Goal: Task Accomplishment & Management: Manage account settings

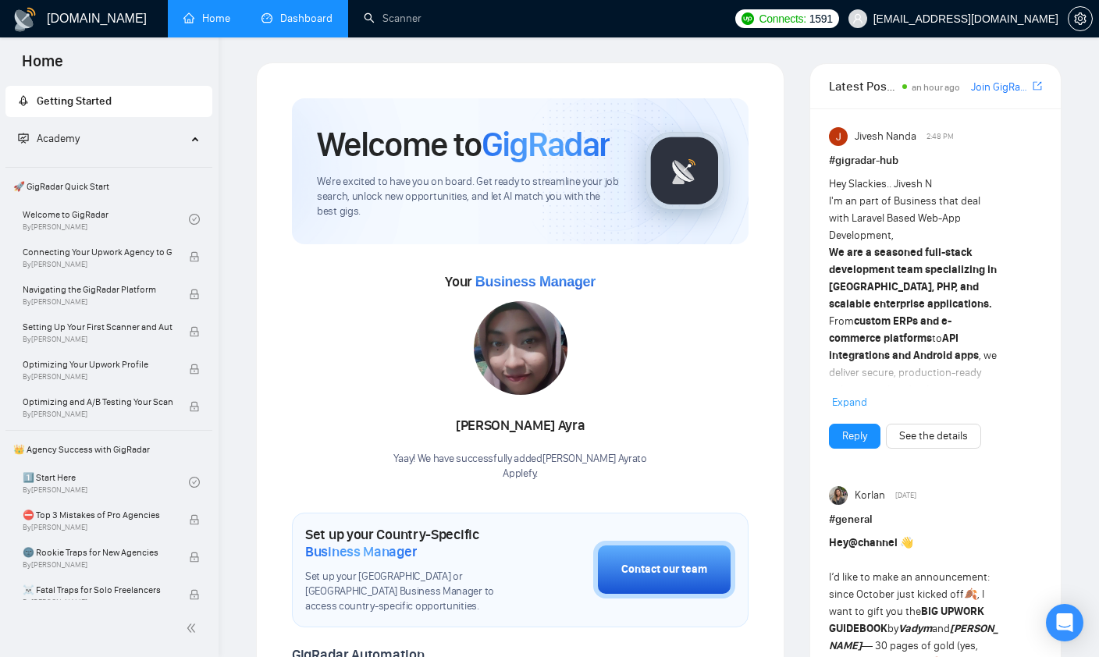
click at [289, 23] on link "Dashboard" at bounding box center [296, 18] width 71 height 13
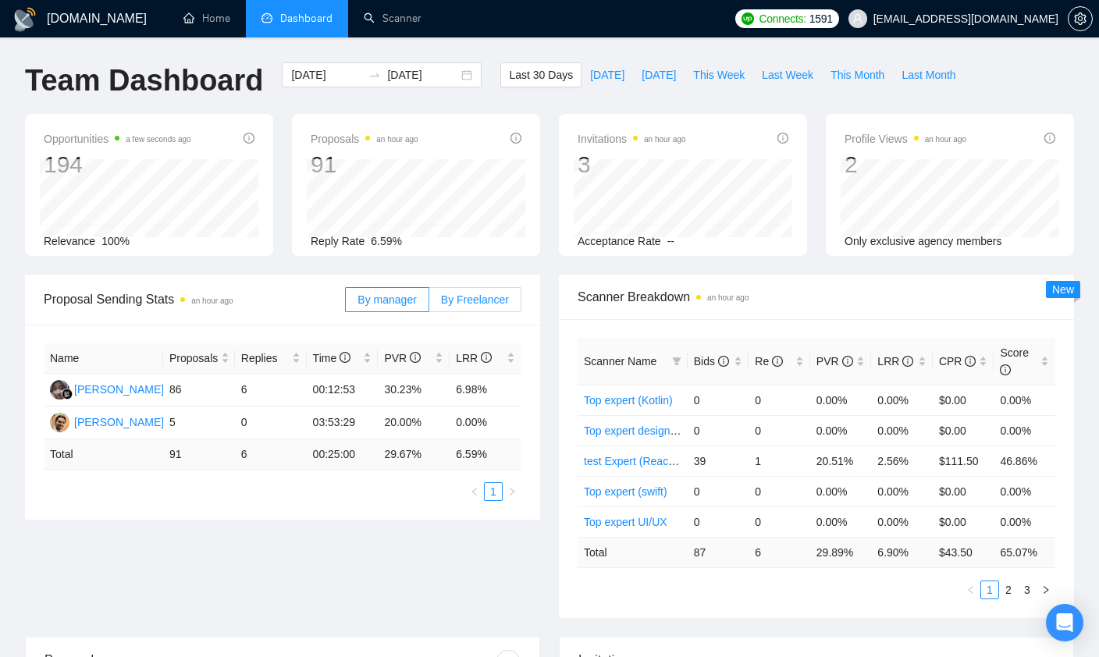
click at [463, 301] on span "By Freelancer" at bounding box center [475, 299] width 68 height 12
click at [429, 304] on input "By Freelancer" at bounding box center [429, 304] width 0 height 0
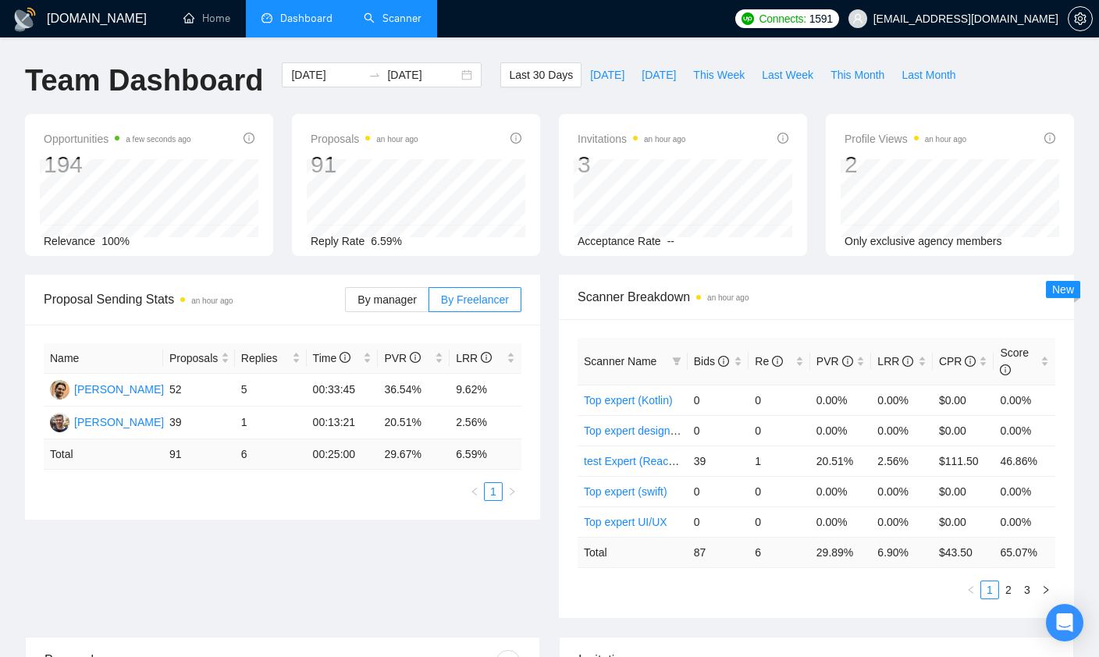
click at [384, 23] on link "Scanner" at bounding box center [393, 18] width 58 height 13
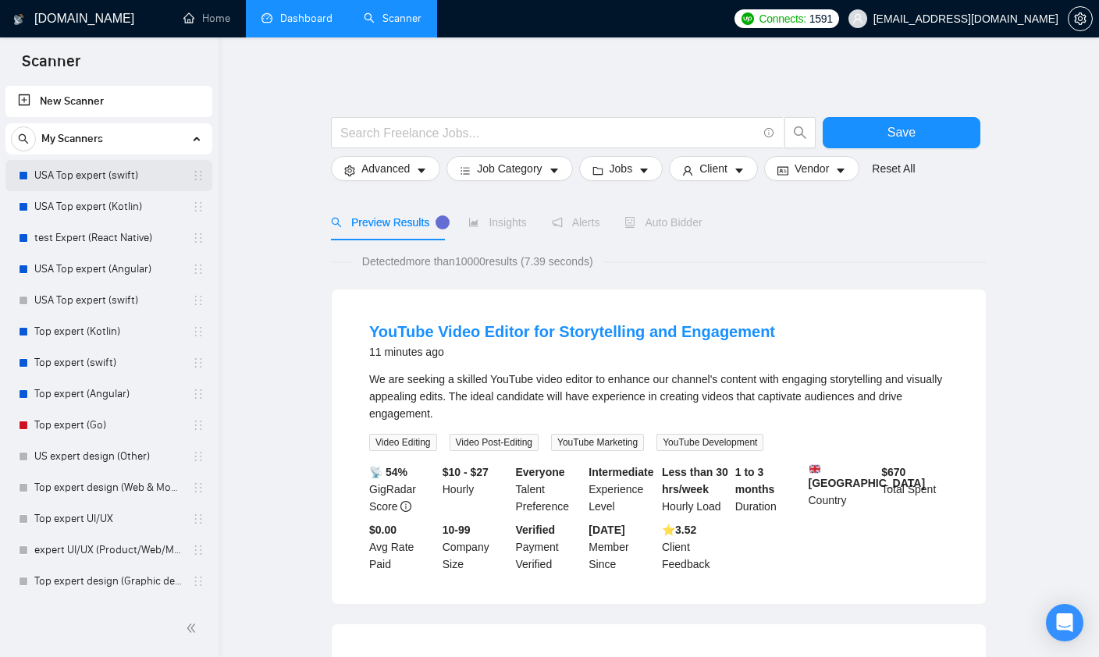
click at [98, 183] on link "USA Top expert (swift)" at bounding box center [108, 175] width 148 height 31
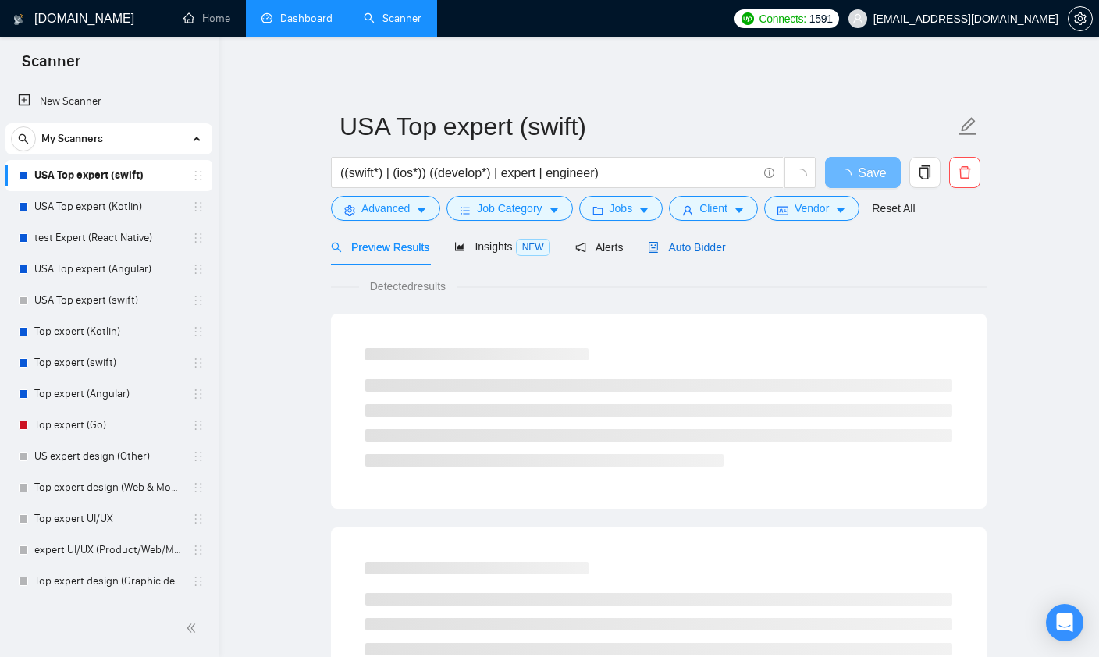
click at [692, 249] on span "Auto Bidder" at bounding box center [686, 247] width 77 height 12
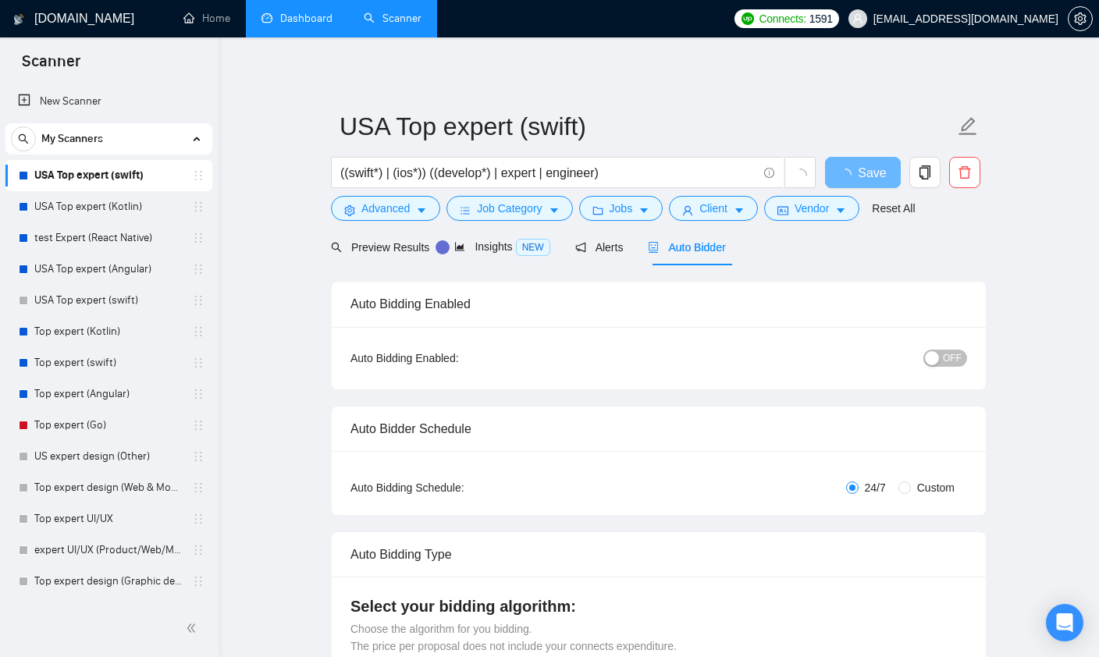
click at [943, 359] on button "OFF" at bounding box center [945, 358] width 44 height 17
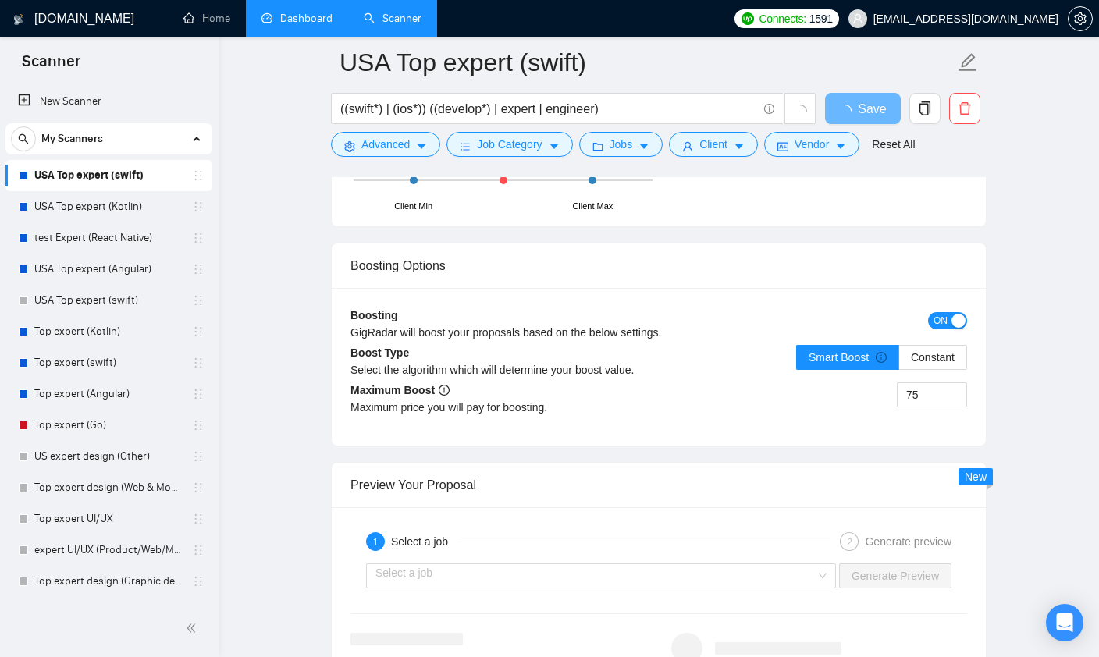
scroll to position [2792, 0]
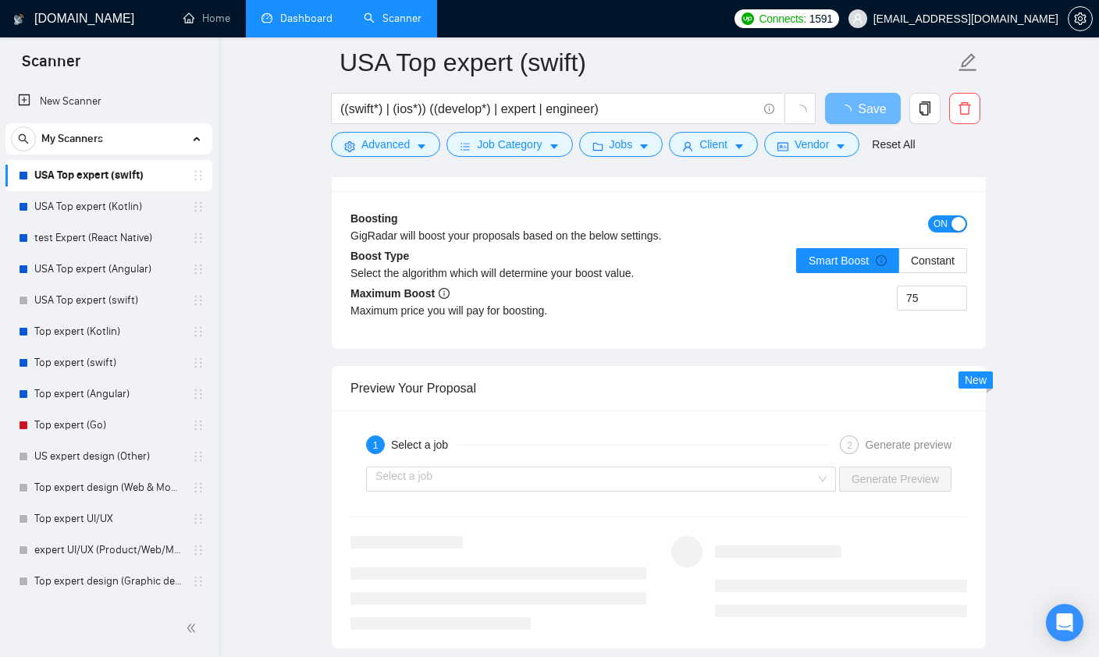
click at [946, 224] on span "ON" at bounding box center [940, 223] width 14 height 17
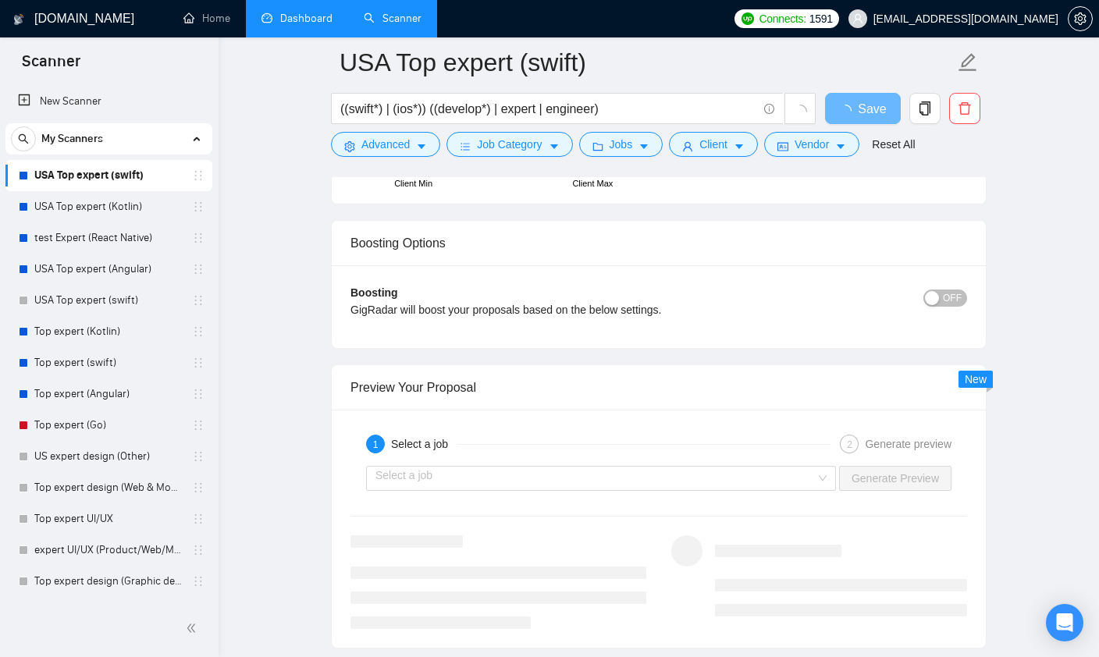
scroll to position [2712, 0]
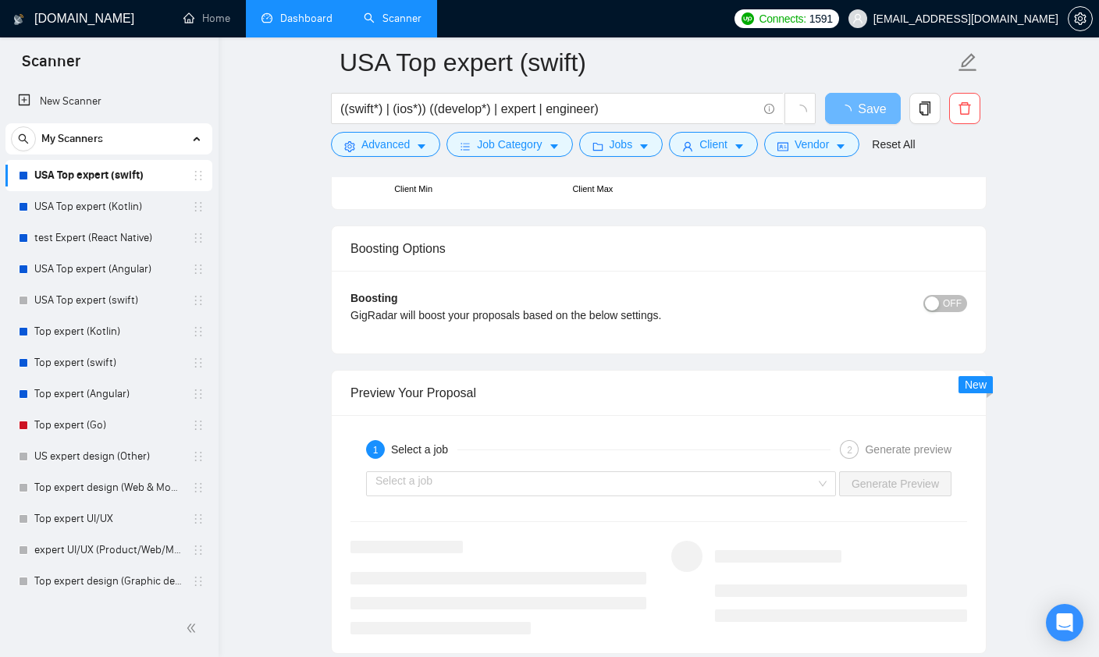
click at [722, 316] on div "GigRadar will boost your proposals based on the below settings." at bounding box center [581, 315] width 463 height 17
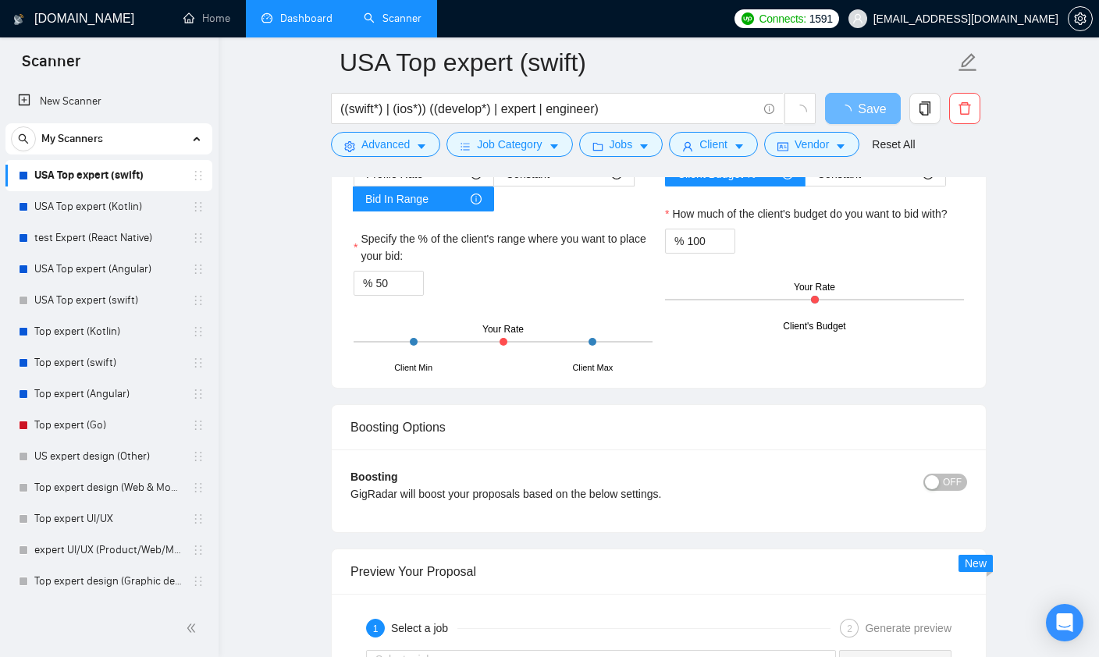
scroll to position [2513, 0]
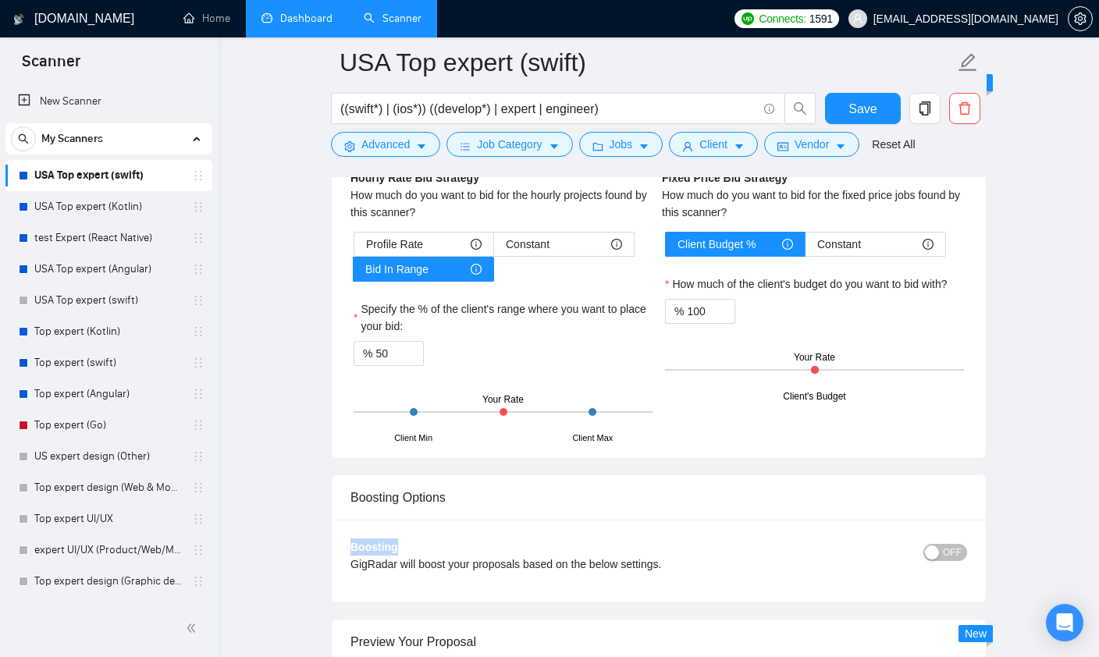
drag, startPoint x: 348, startPoint y: 514, endPoint x: 656, endPoint y: 542, distance: 308.9
click at [656, 542] on div "Boosting GigRadar will boost your proposals based on the below settings. OFF Bo…" at bounding box center [659, 561] width 654 height 83
click at [656, 542] on div "Boosting GigRadar will boost your proposals based on the below settings." at bounding box center [581, 561] width 463 height 45
drag, startPoint x: 350, startPoint y: 567, endPoint x: 690, endPoint y: 559, distance: 340.4
click at [690, 559] on div "Boosting GigRadar will boost your proposals based on the below settings. OFF Bo…" at bounding box center [659, 561] width 654 height 83
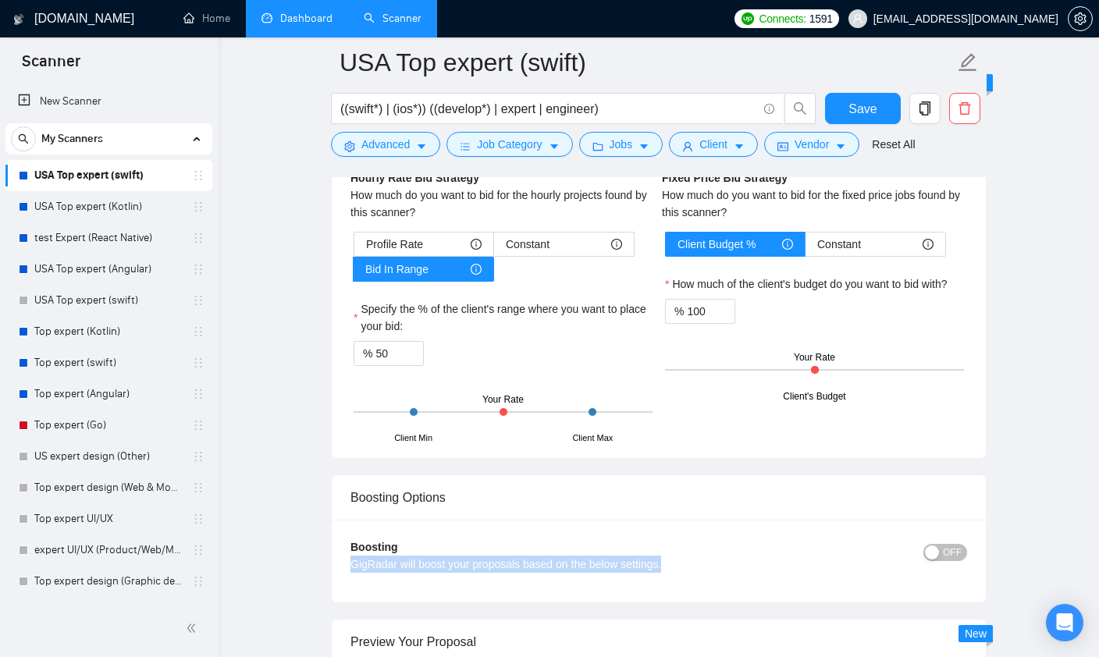
click at [690, 559] on div "GigRadar will boost your proposals based on the below settings." at bounding box center [581, 564] width 463 height 17
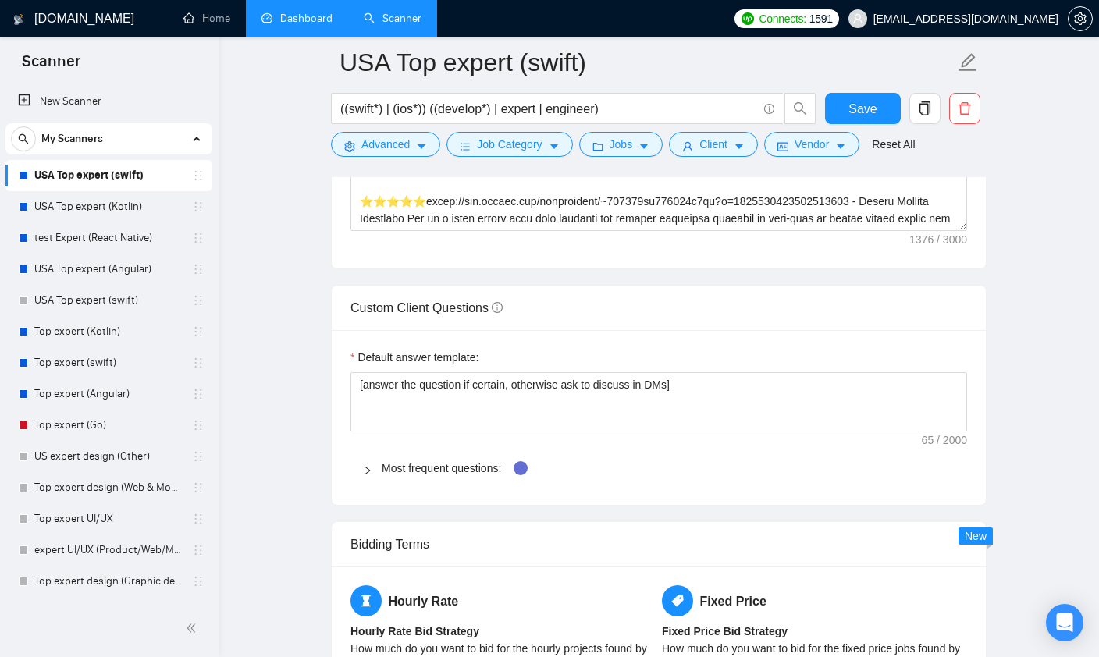
scroll to position [2047, 0]
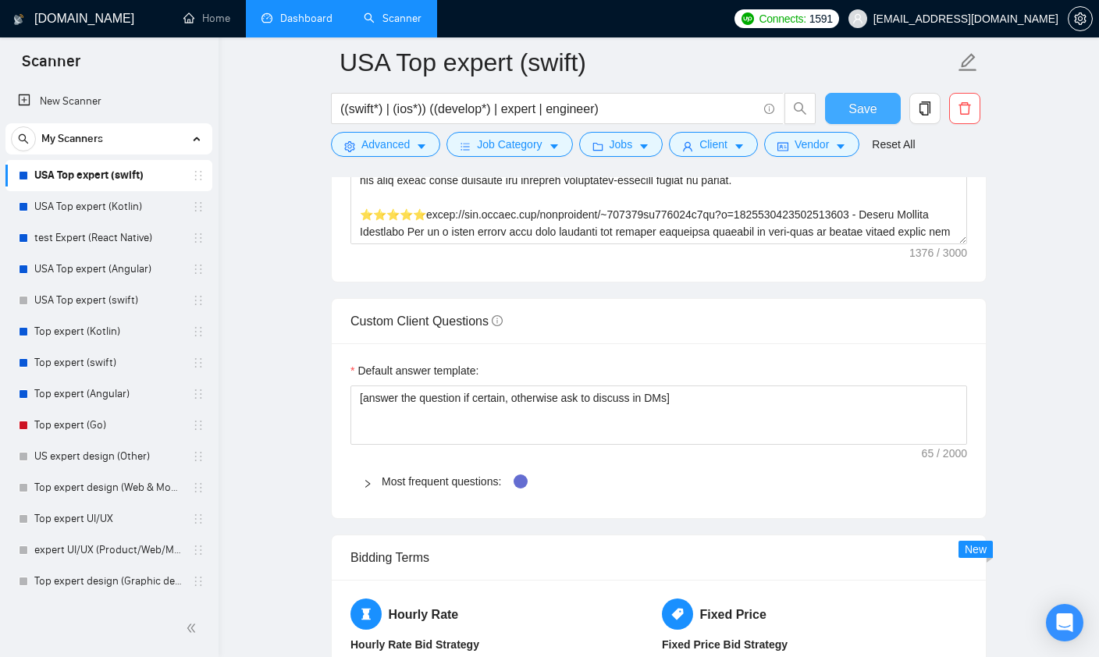
click at [842, 115] on button "Save" at bounding box center [863, 108] width 76 height 31
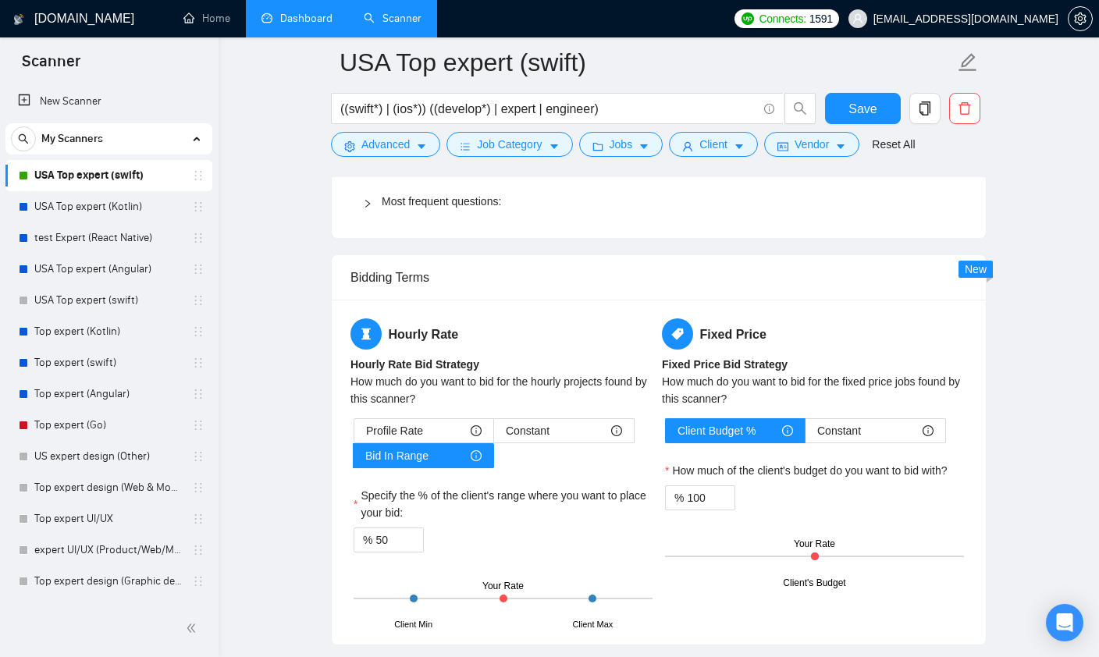
scroll to position [2305, 0]
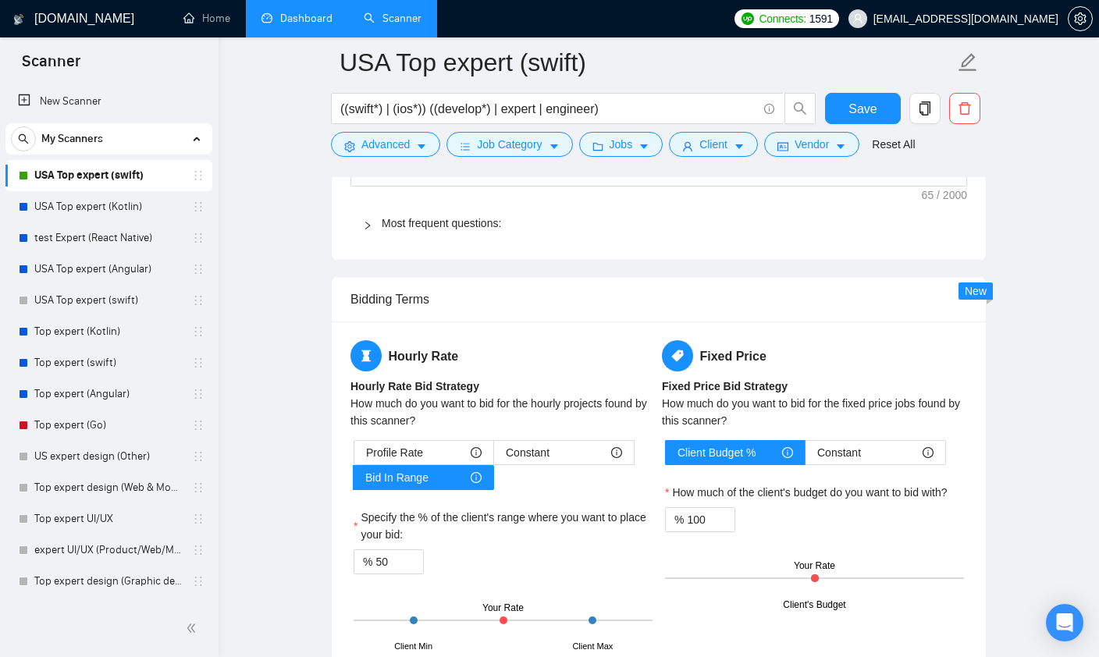
click at [116, 215] on link "USA Top expert (Kotlin)" at bounding box center [108, 206] width 148 height 31
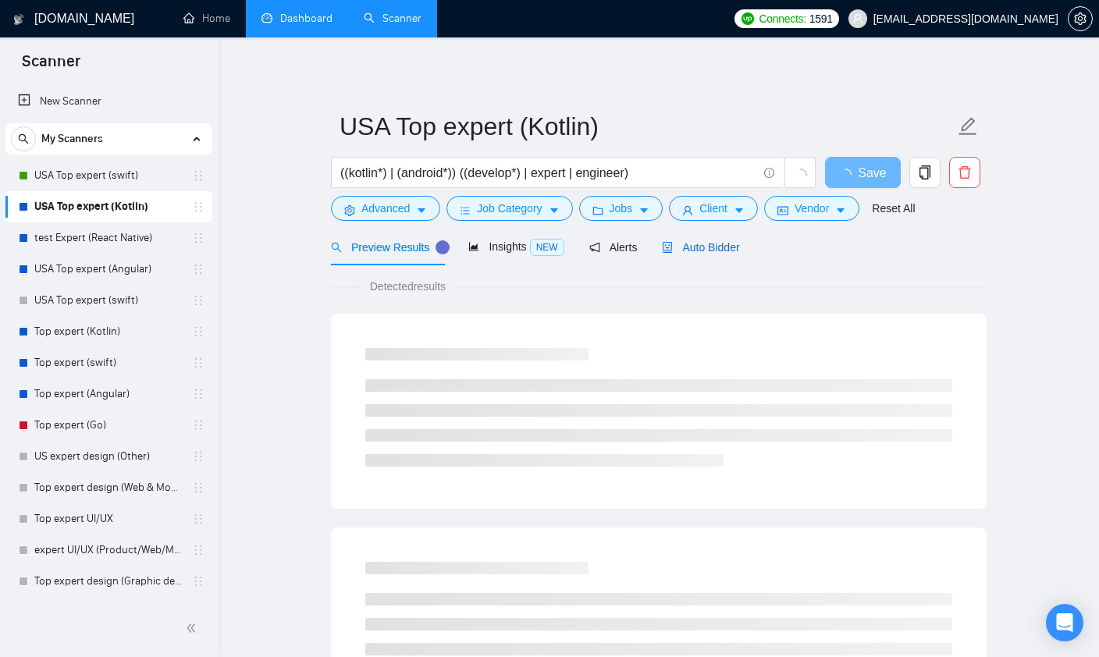
click at [696, 241] on span "Auto Bidder" at bounding box center [700, 247] width 77 height 12
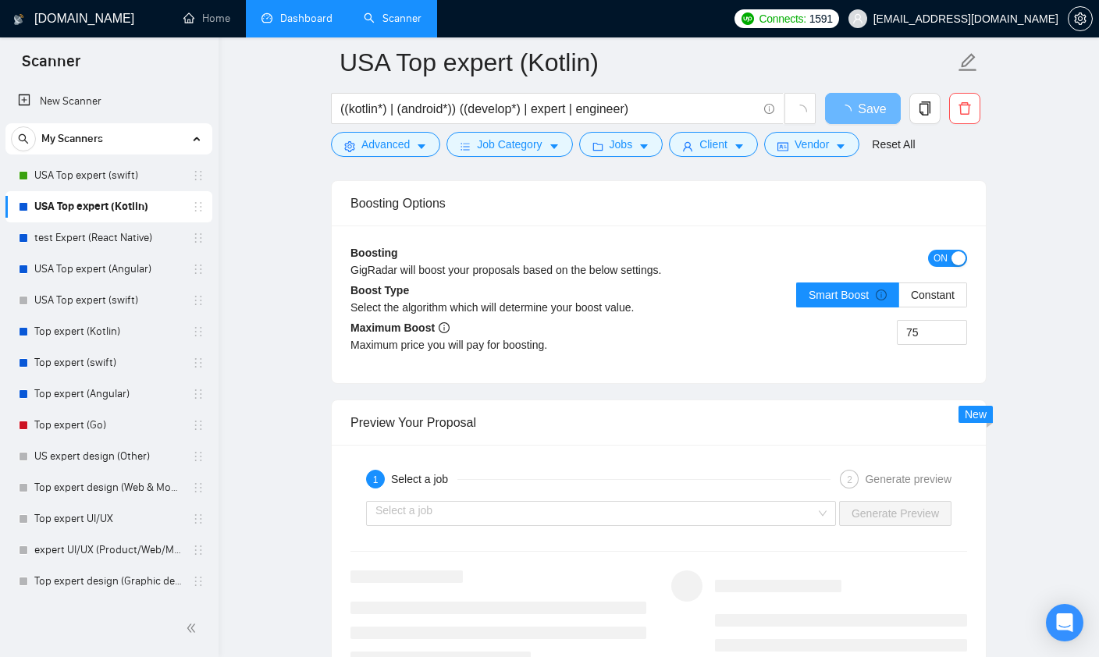
scroll to position [2715, 0]
click at [947, 262] on span "ON" at bounding box center [940, 259] width 14 height 17
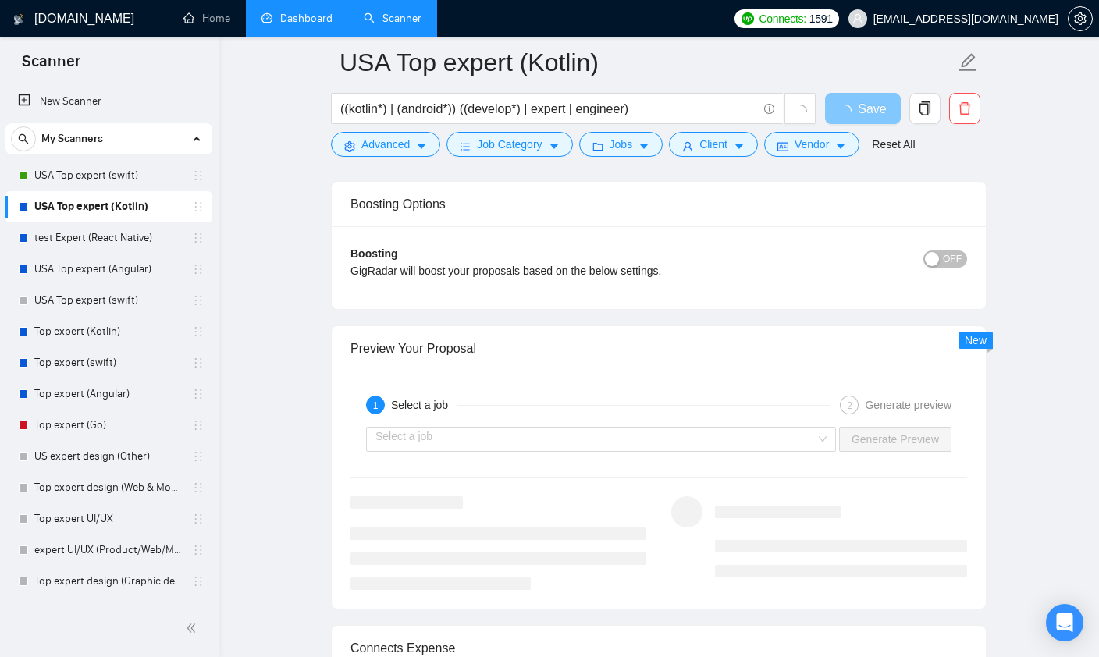
scroll to position [3545, 0]
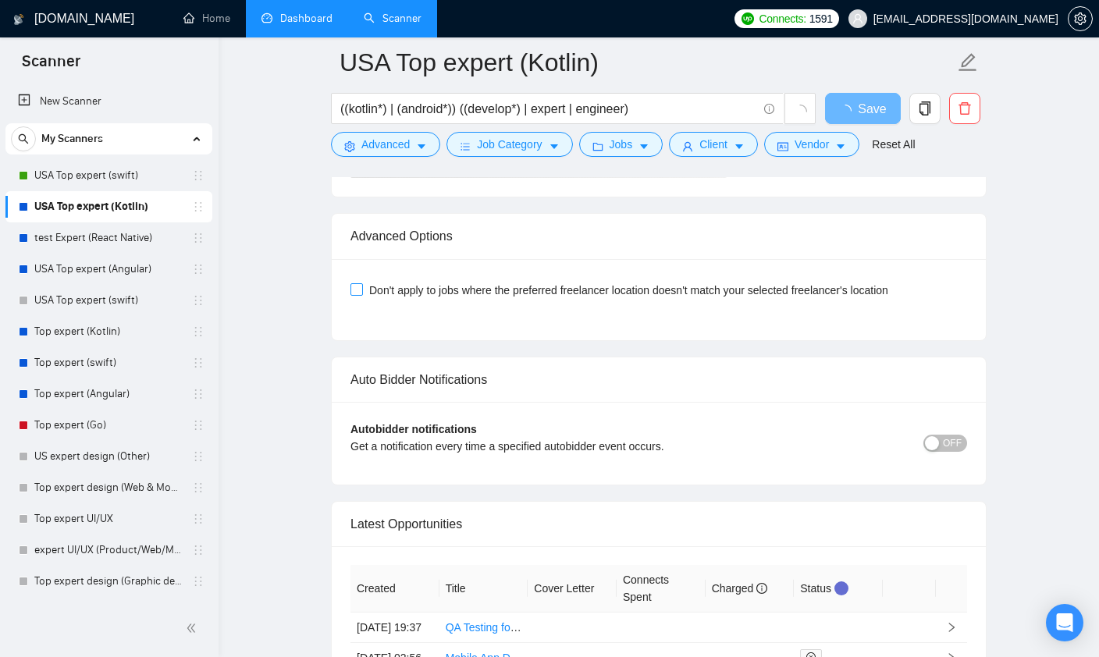
scroll to position [3185, 0]
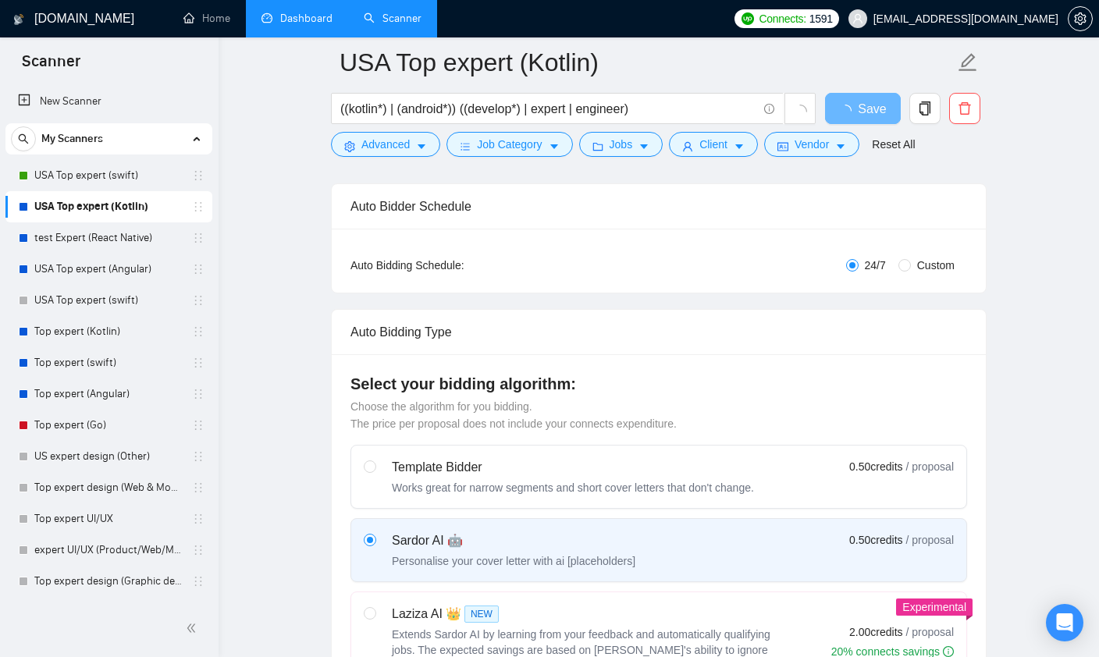
scroll to position [0, 0]
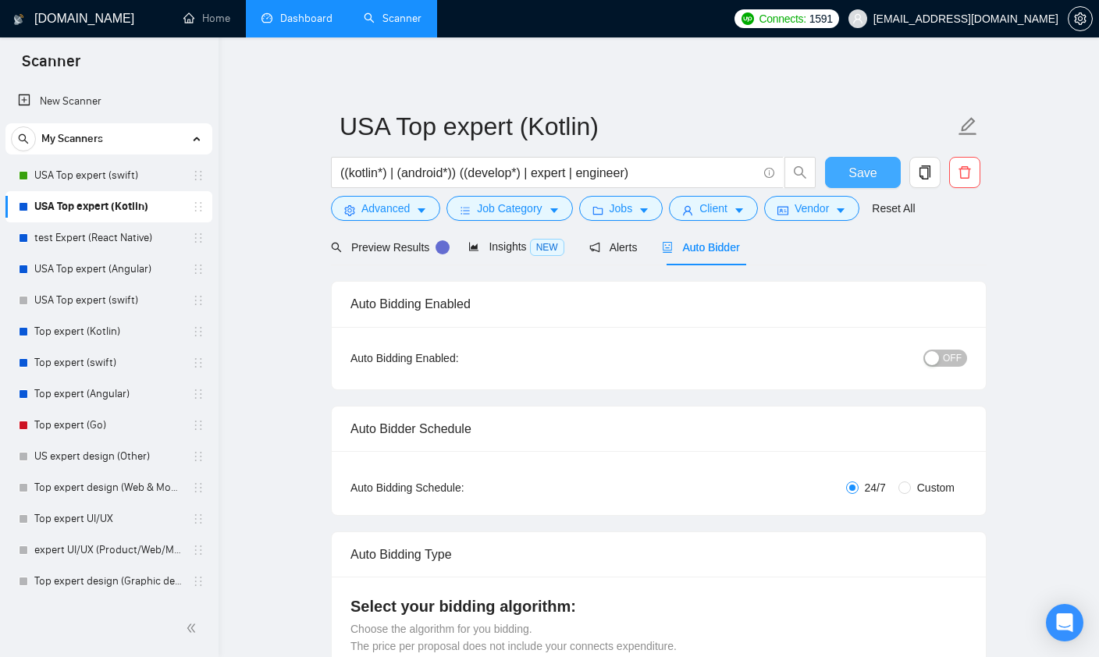
click at [851, 159] on button "Save" at bounding box center [863, 172] width 76 height 31
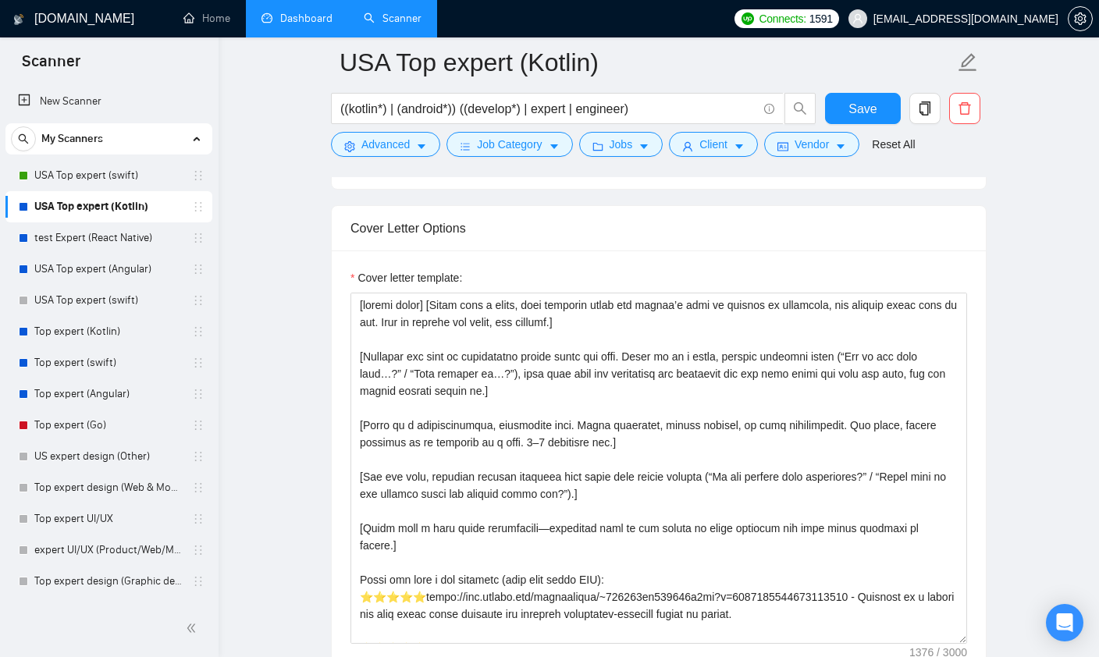
scroll to position [1499, 0]
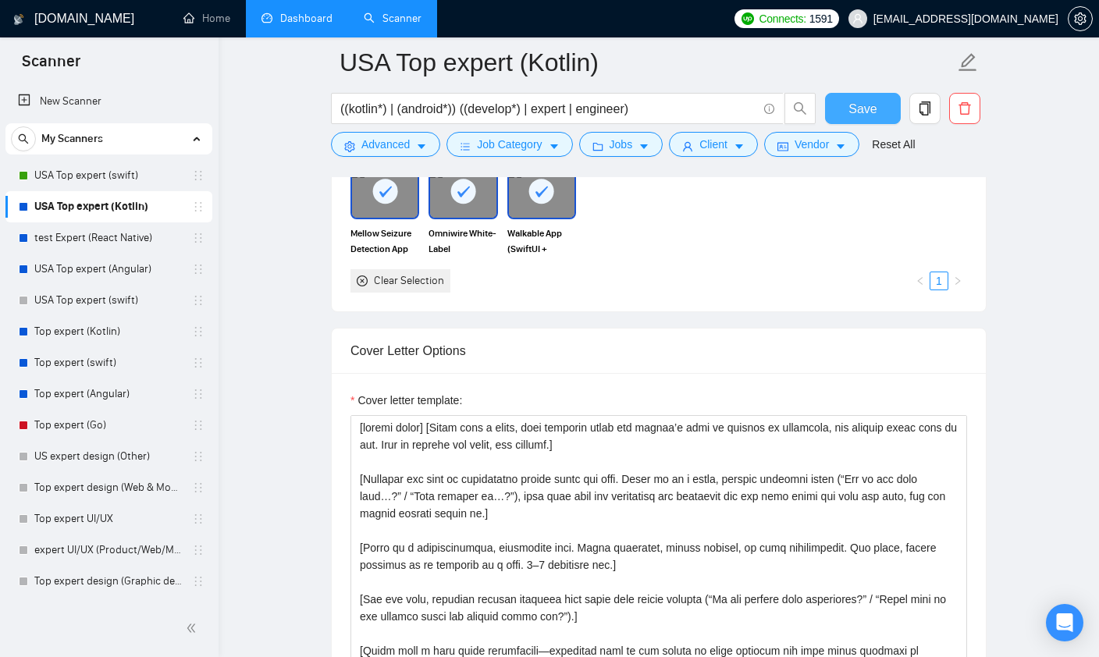
click at [859, 112] on span "Save" at bounding box center [862, 109] width 28 height 20
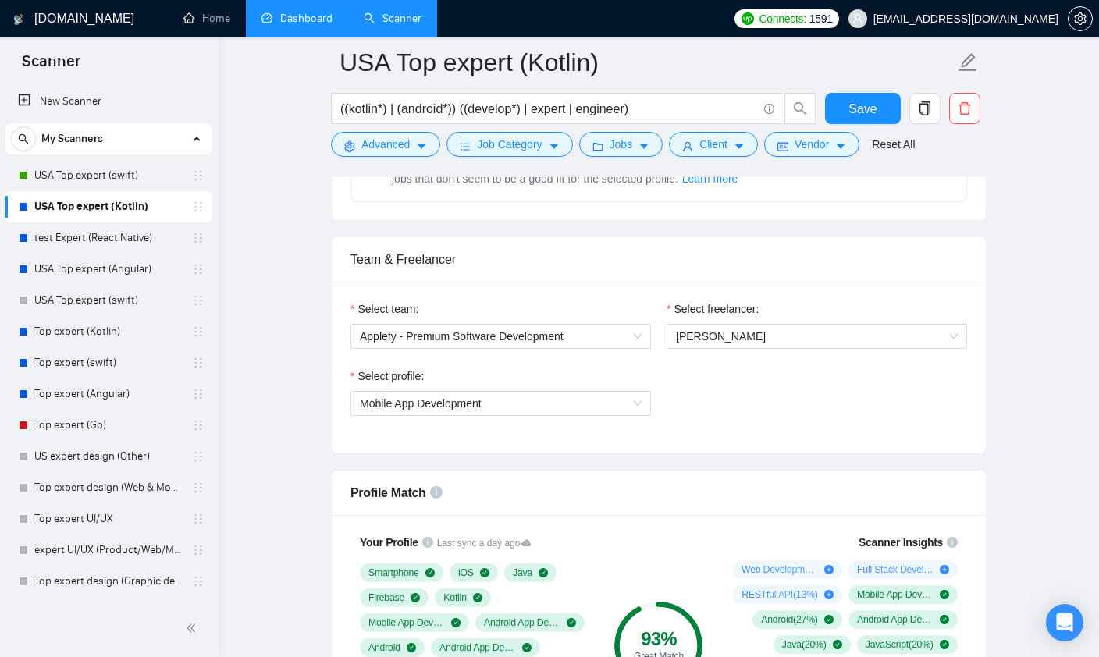
scroll to position [724, 0]
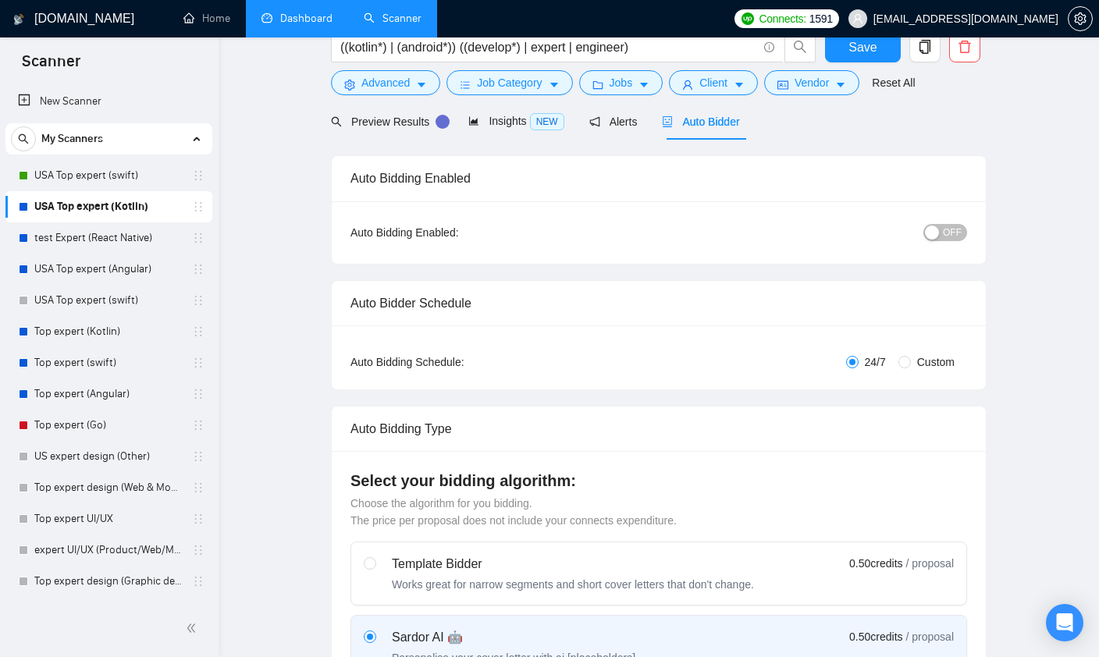
scroll to position [0, 0]
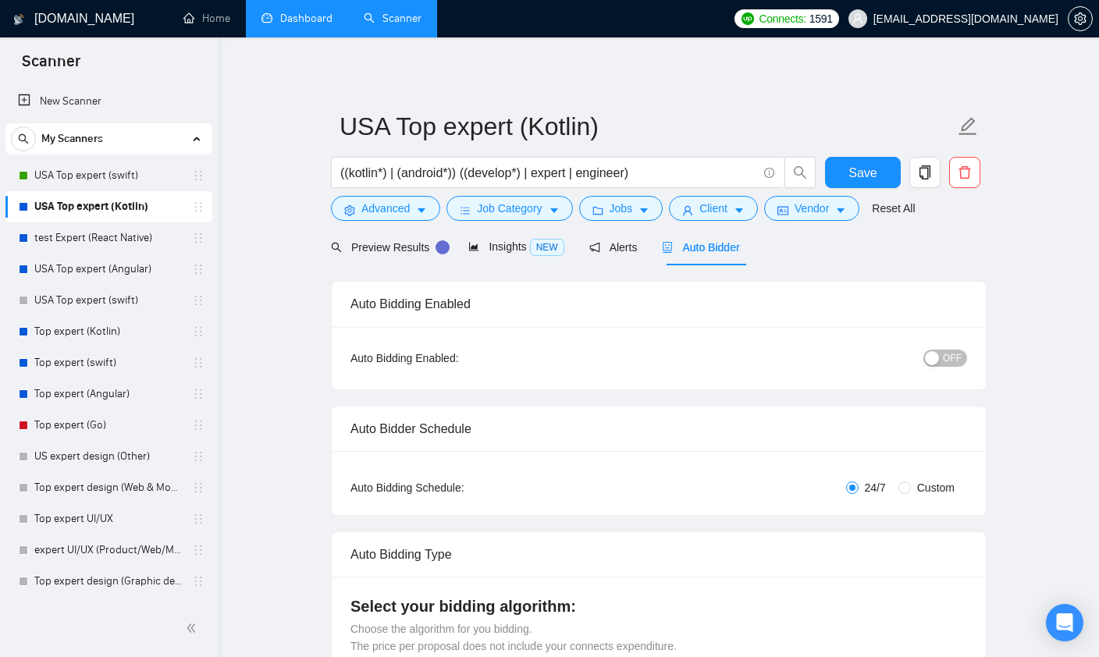
click at [946, 357] on span "OFF" at bounding box center [952, 358] width 19 height 17
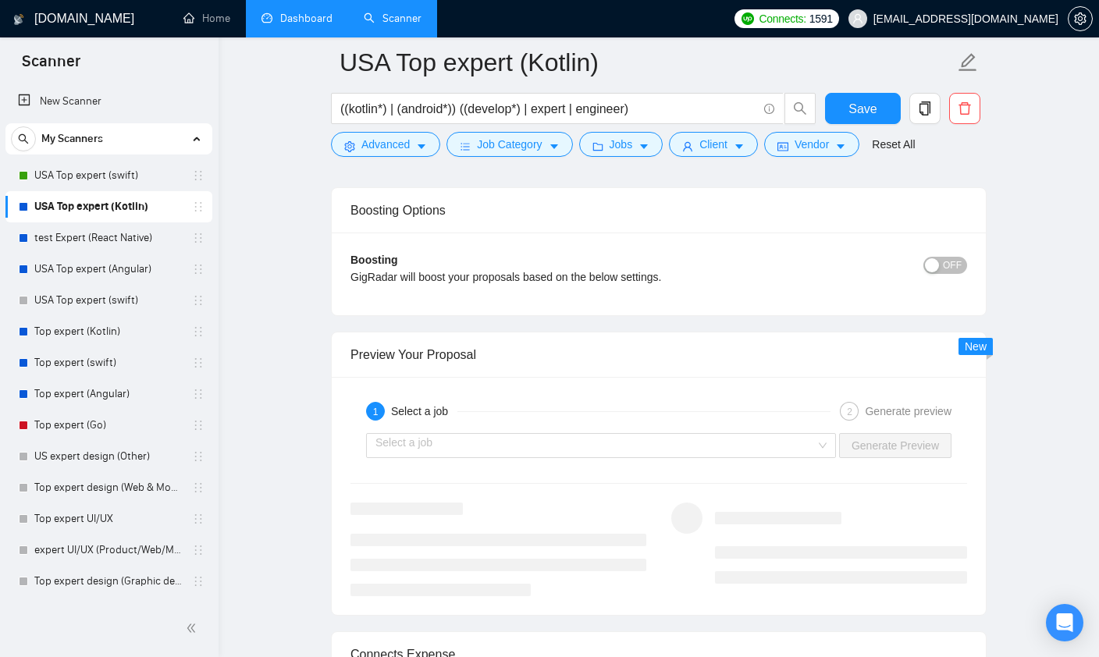
scroll to position [2739, 0]
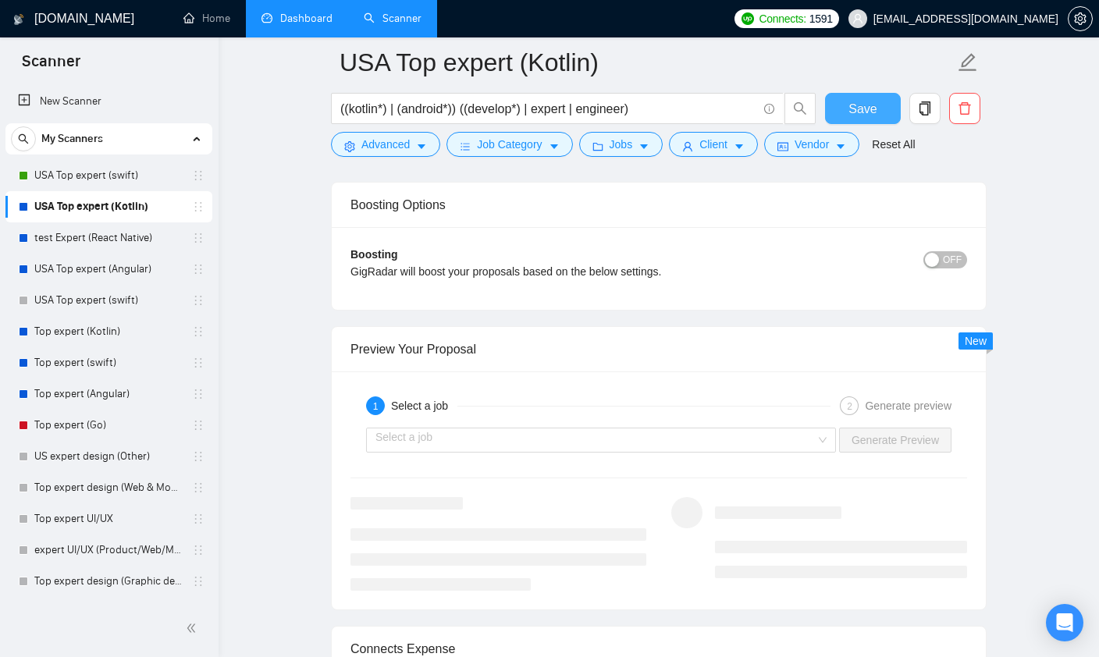
click at [860, 116] on span "Save" at bounding box center [862, 109] width 28 height 20
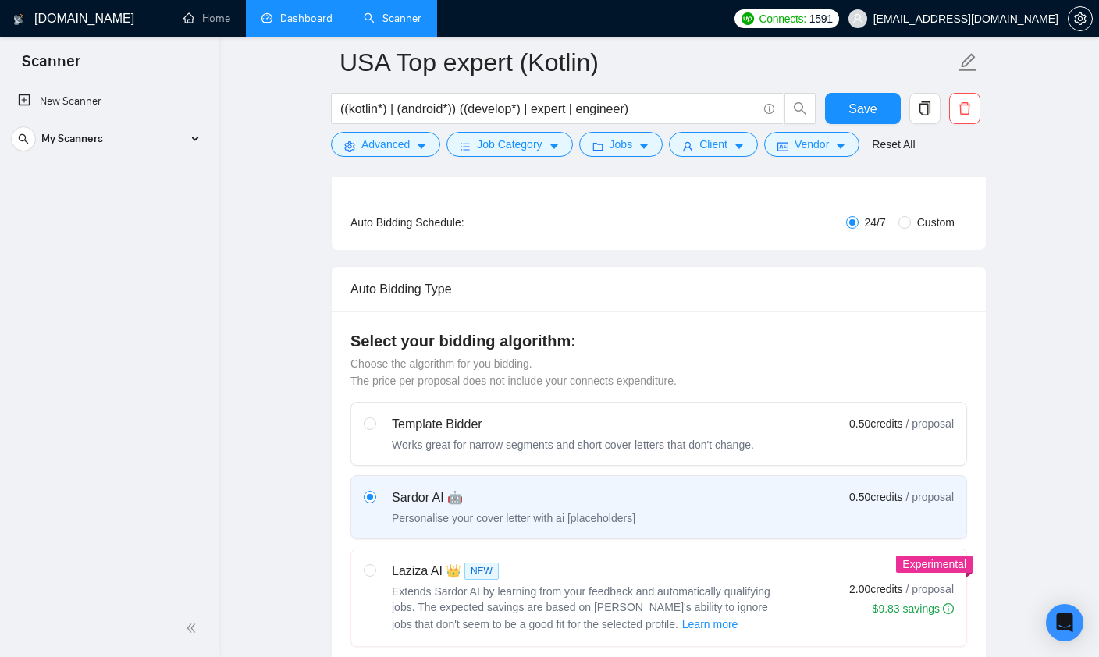
scroll to position [0, 0]
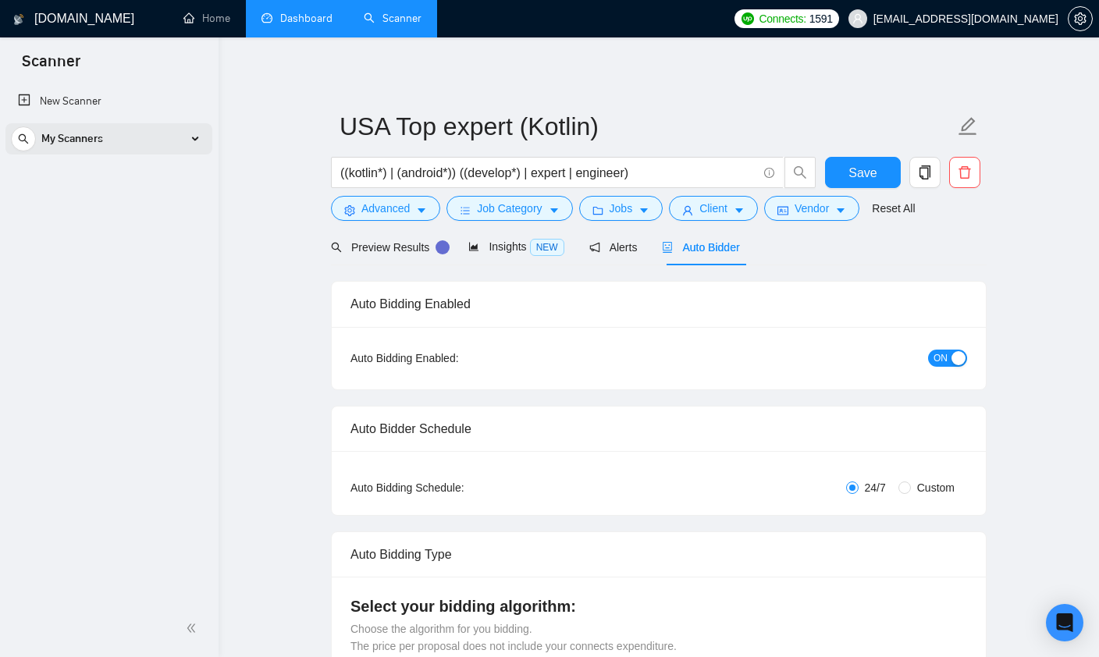
click at [196, 140] on icon at bounding box center [196, 139] width 0 height 8
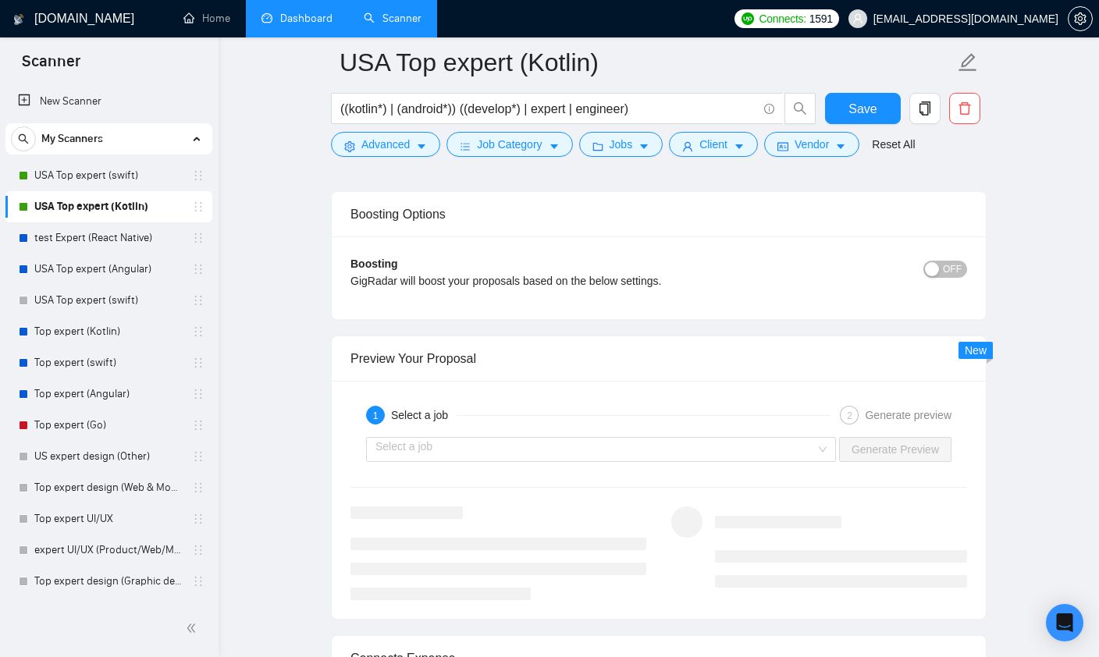
scroll to position [2747, 0]
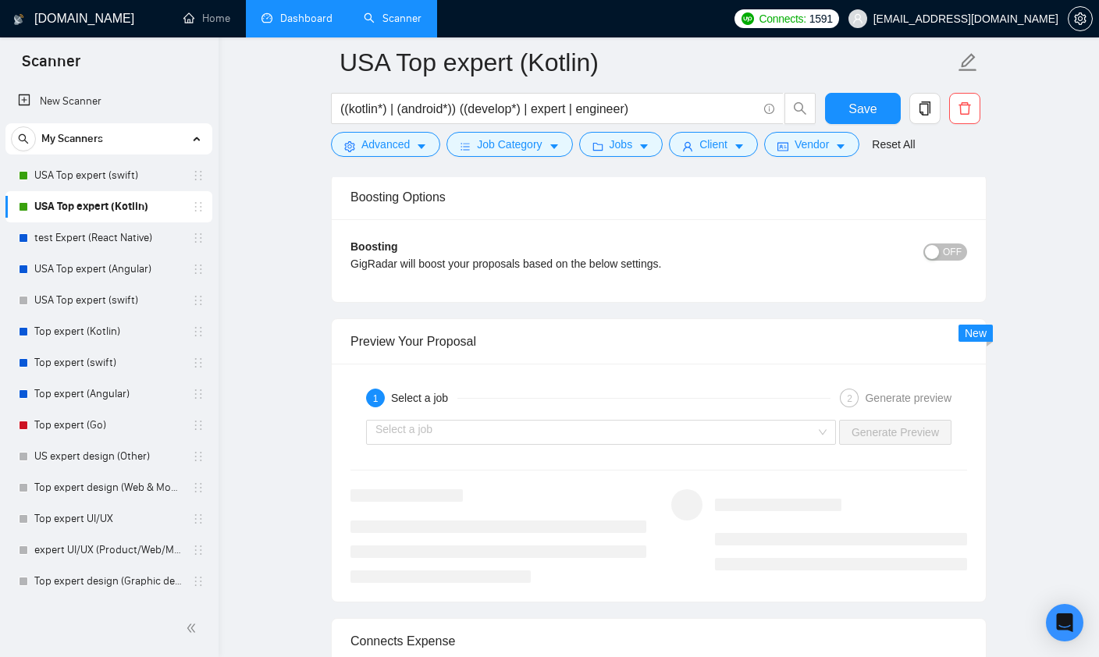
click at [947, 256] on span "OFF" at bounding box center [952, 252] width 19 height 17
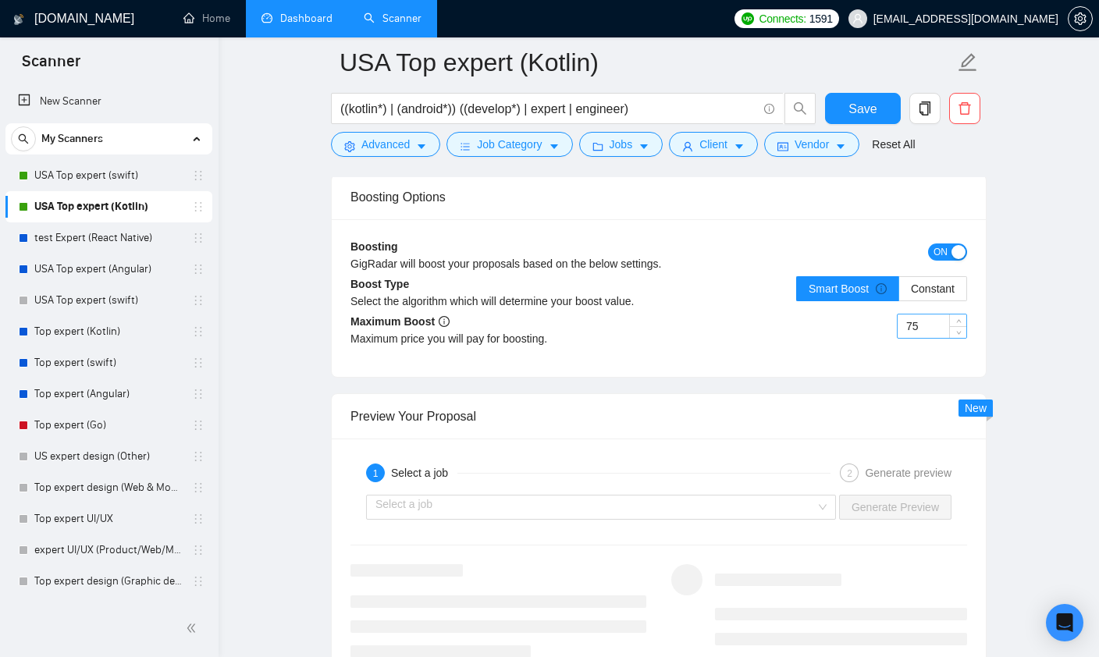
click at [932, 322] on input "75" at bounding box center [932, 326] width 69 height 23
type input "7"
type input "30"
click at [958, 254] on div "button" at bounding box center [958, 252] width 14 height 14
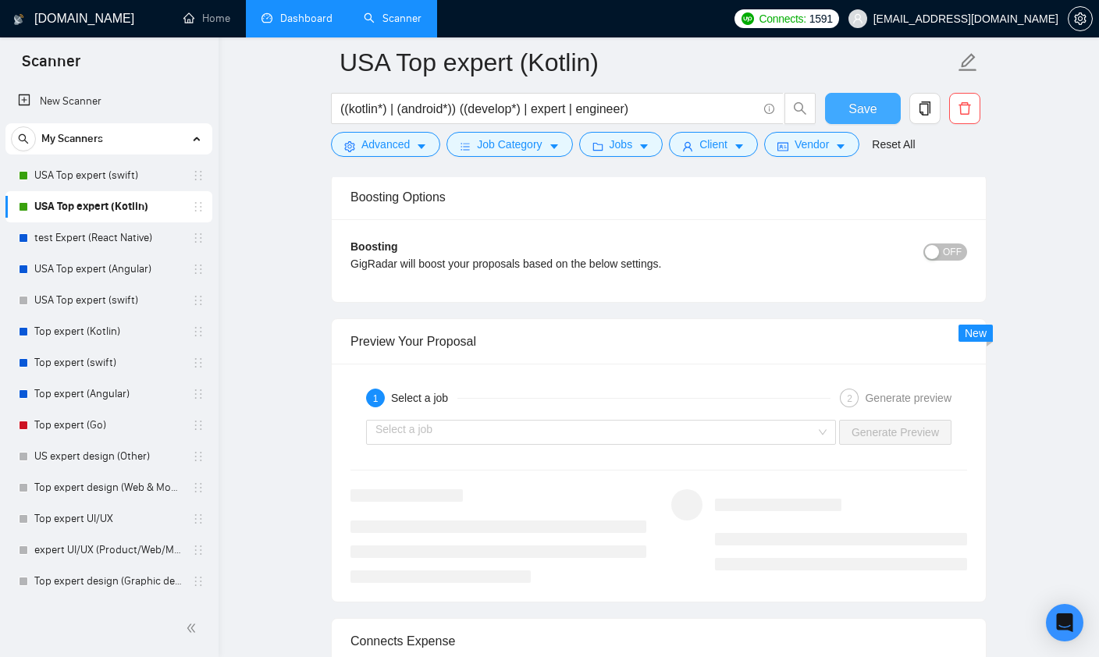
click at [852, 112] on span "Save" at bounding box center [862, 109] width 28 height 20
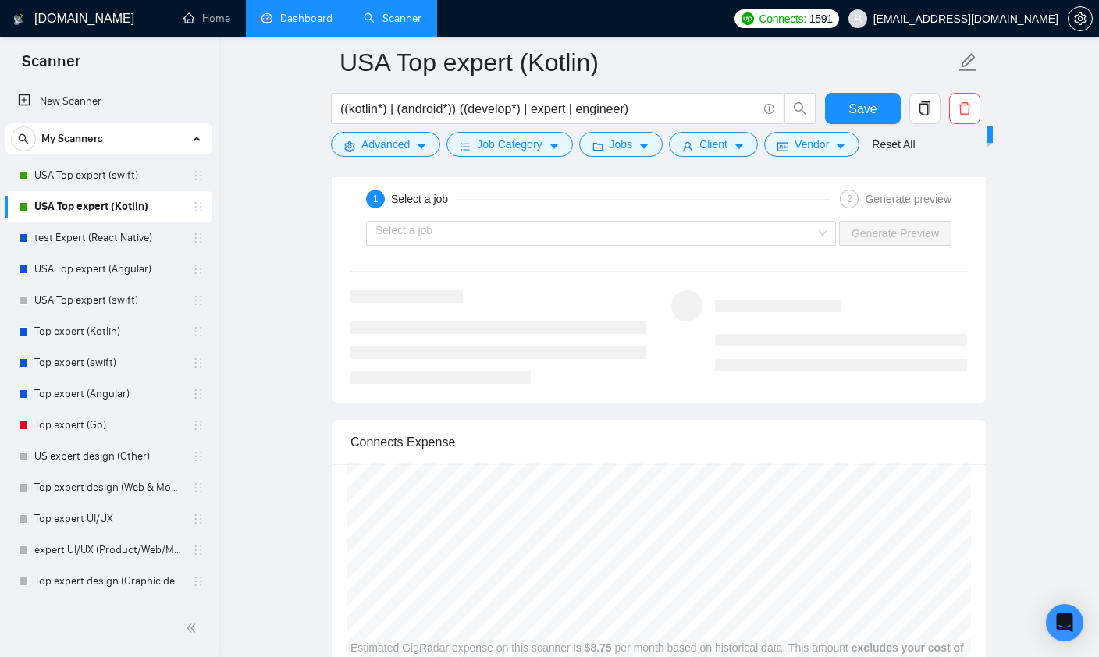
scroll to position [2863, 0]
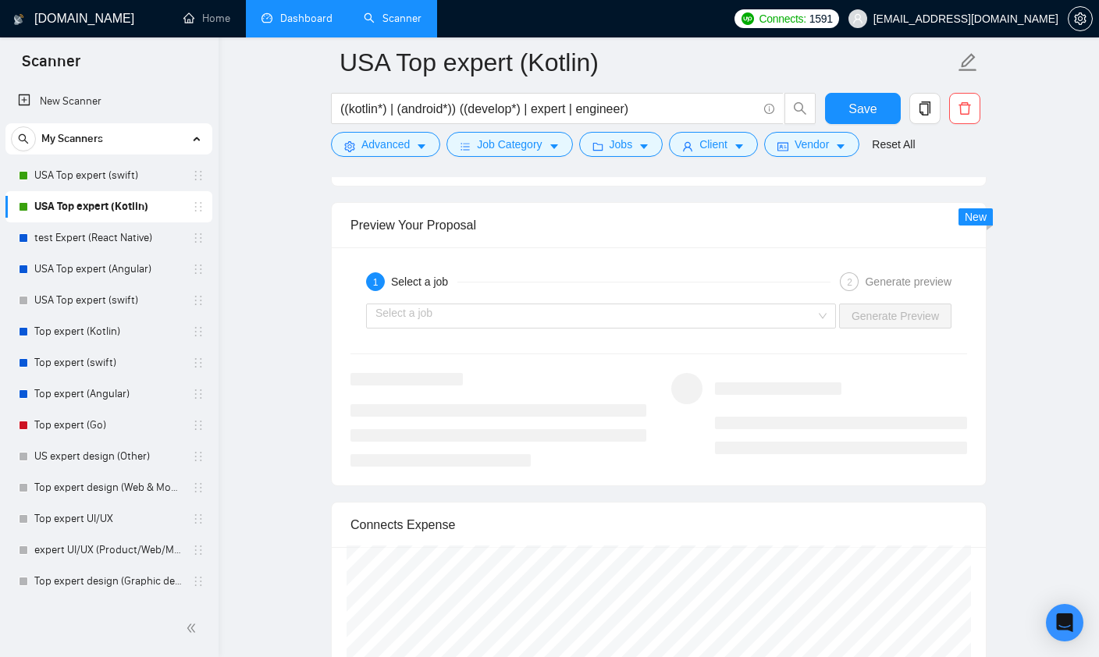
click at [292, 25] on link "Dashboard" at bounding box center [296, 18] width 71 height 13
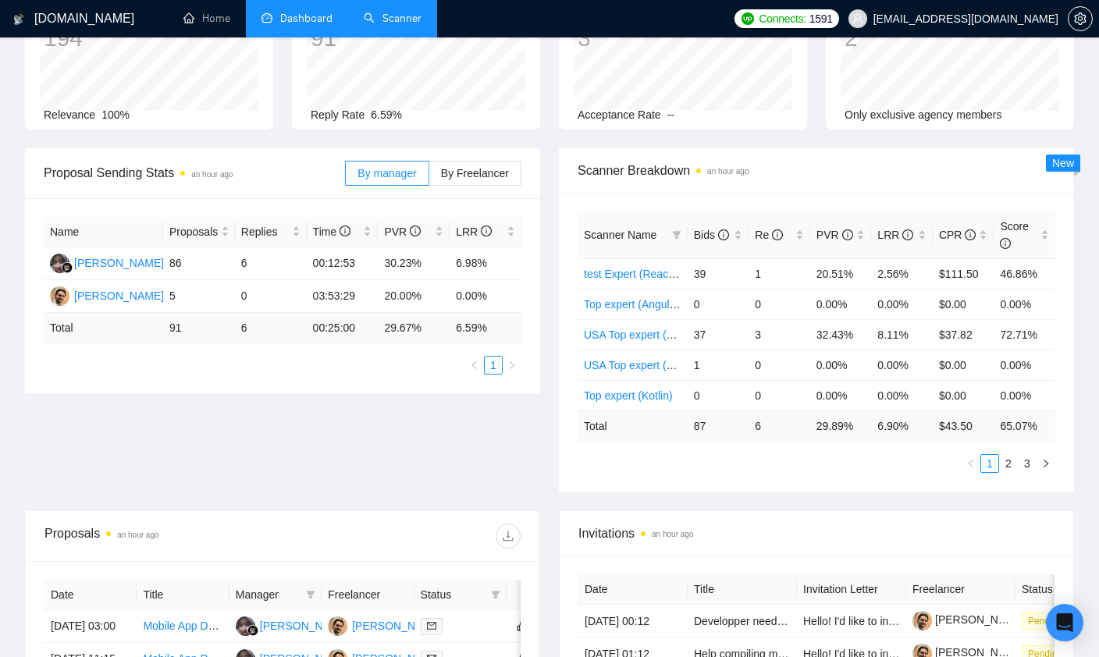
scroll to position [50, 0]
